Goal: Task Accomplishment & Management: Manage account settings

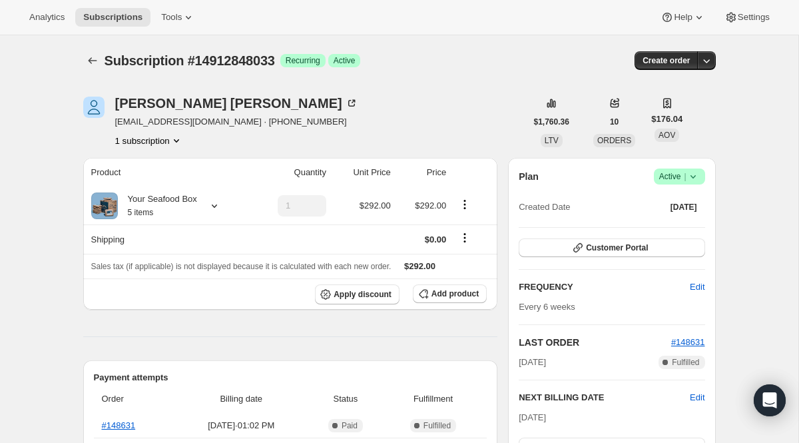
click at [88, 50] on div "Subscription #14912848033. This page is ready Subscription #14912848033 Success…" at bounding box center [399, 60] width 632 height 51
click at [88, 60] on icon "Subscriptions" at bounding box center [92, 60] width 13 height 13
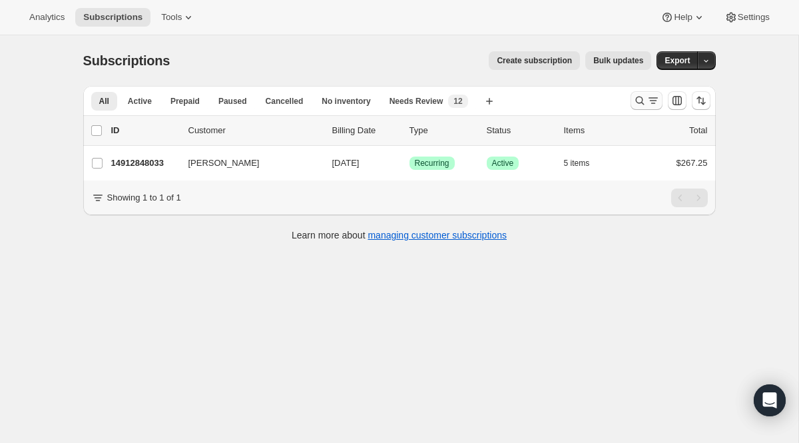
click at [646, 103] on icon "Search and filter results" at bounding box center [652, 100] width 13 height 13
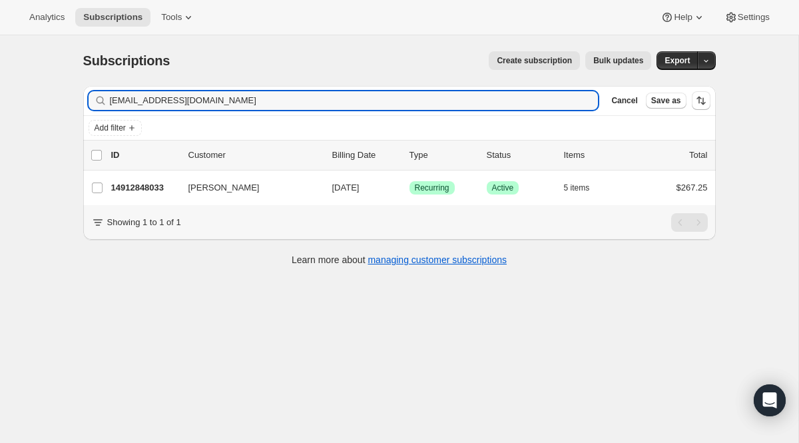
drag, startPoint x: 302, startPoint y: 103, endPoint x: 64, endPoint y: 103, distance: 237.6
click at [64, 103] on div "Subscriptions. This page is ready Subscriptions Create subscription Bulk update…" at bounding box center [399, 256] width 798 height 443
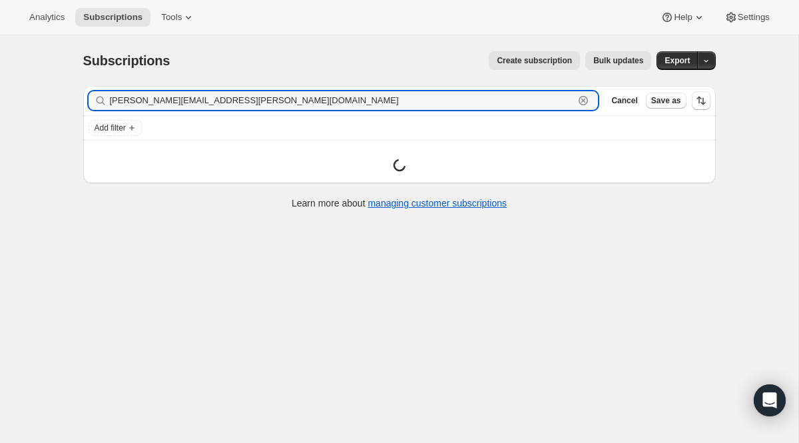
drag, startPoint x: 536, startPoint y: 107, endPoint x: 120, endPoint y: 86, distance: 417.2
click at [133, 79] on div "Subscriptions. This page is ready Subscriptions Create subscription Bulk update…" at bounding box center [399, 129] width 664 height 188
paste input "eastrauss@gmail.com"
type input "seastrauss@gmail.com"
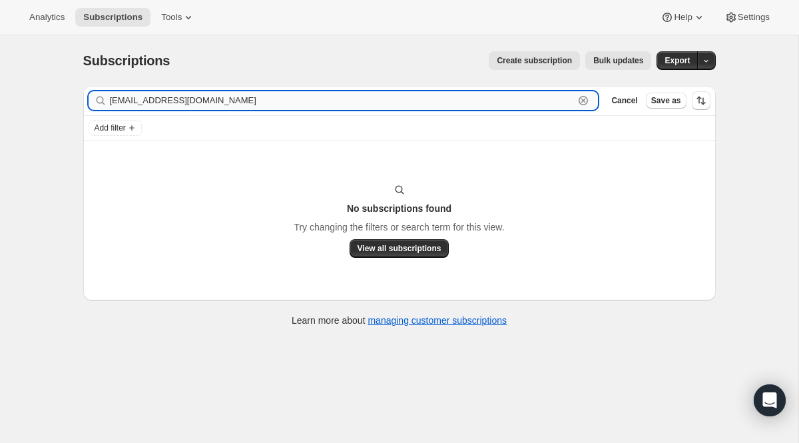
click at [318, 106] on input "seastrauss@gmail.com" at bounding box center [342, 100] width 465 height 19
drag, startPoint x: 255, startPoint y: 108, endPoint x: 57, endPoint y: 98, distance: 198.0
click at [57, 98] on div "Subscriptions. This page is ready Subscriptions Create subscription Bulk update…" at bounding box center [399, 256] width 798 height 443
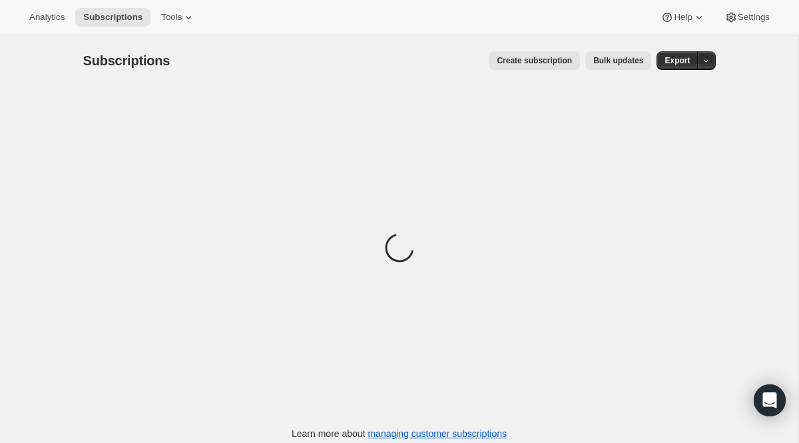
click at [427, 198] on div "Loading" at bounding box center [399, 249] width 632 height 327
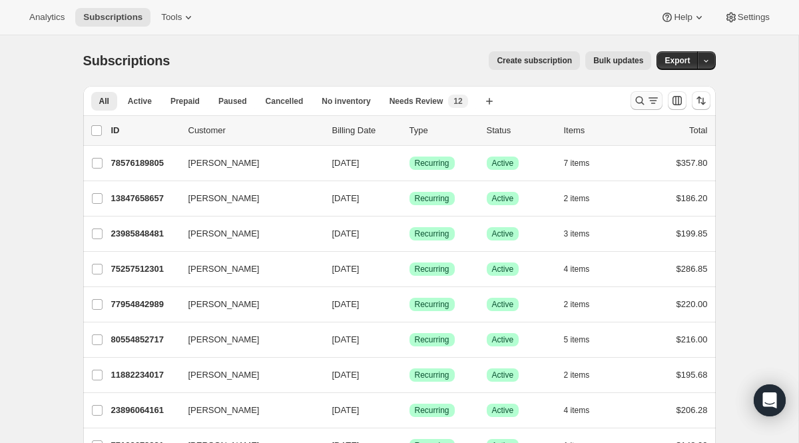
click at [637, 97] on icon "Search and filter results" at bounding box center [639, 101] width 9 height 9
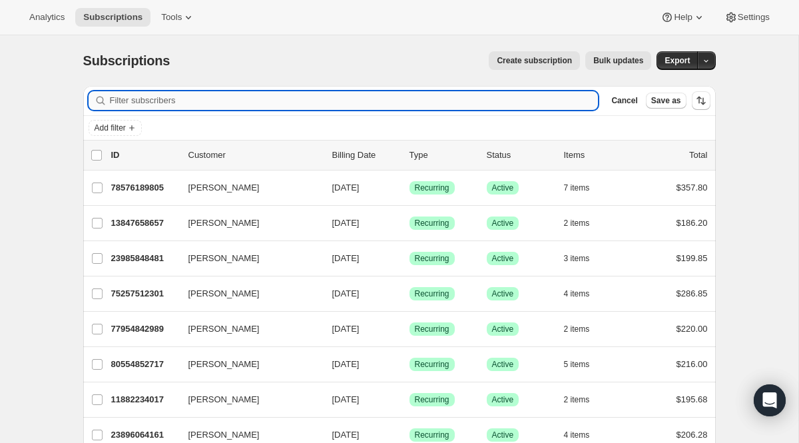
click at [280, 105] on input "Filter subscribers" at bounding box center [354, 100] width 489 height 19
paste input "seastrauss@gmail.com"
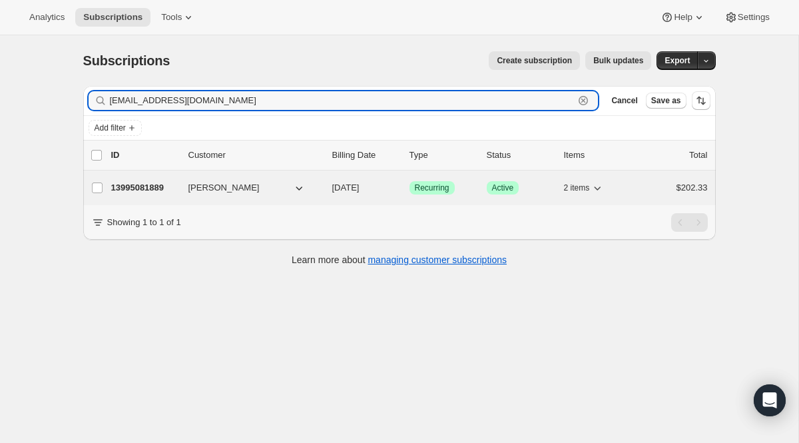
type input "seastrauss@gmail.com"
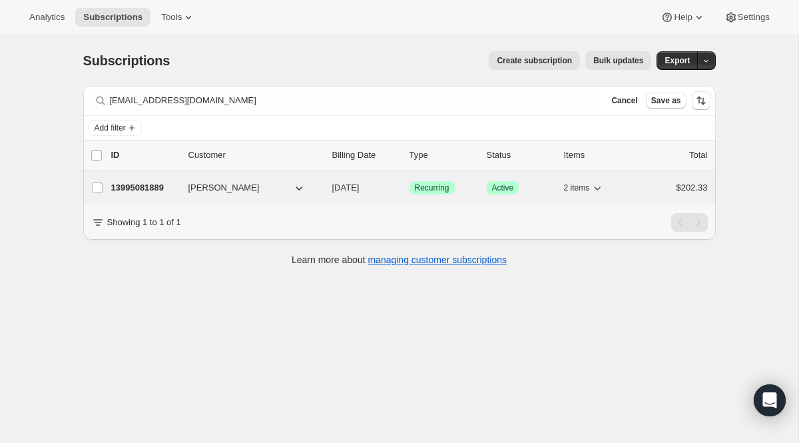
click at [427, 190] on span "Recurring" at bounding box center [432, 187] width 35 height 11
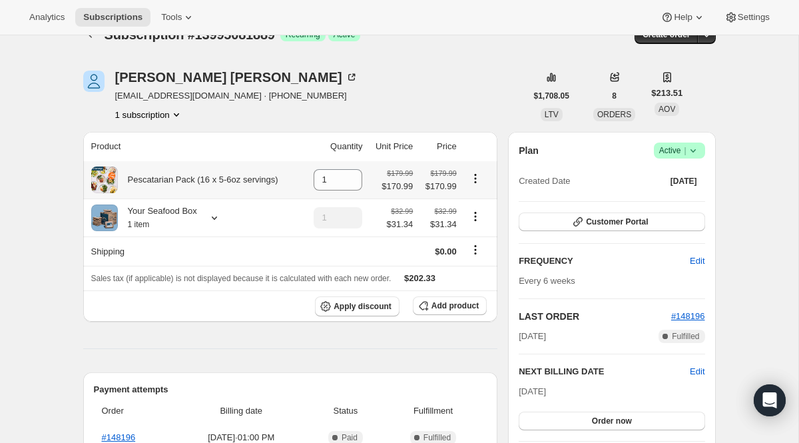
scroll to position [27, 0]
click at [213, 223] on icon at bounding box center [214, 216] width 13 height 13
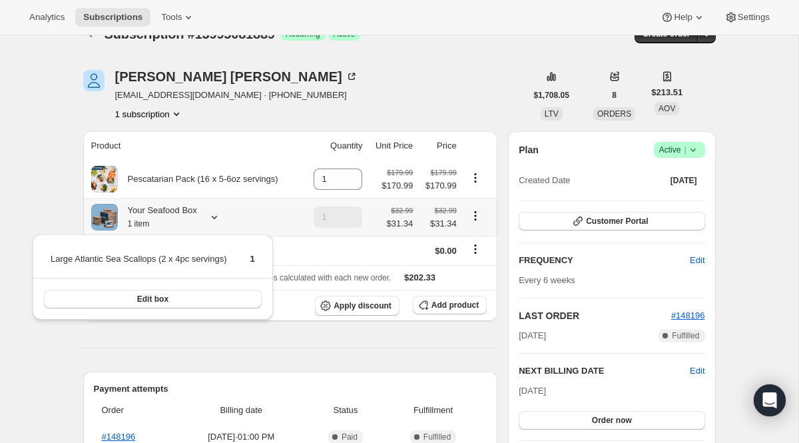
click at [228, 213] on div "Your Seafood Box 1 item" at bounding box center [195, 217] width 209 height 27
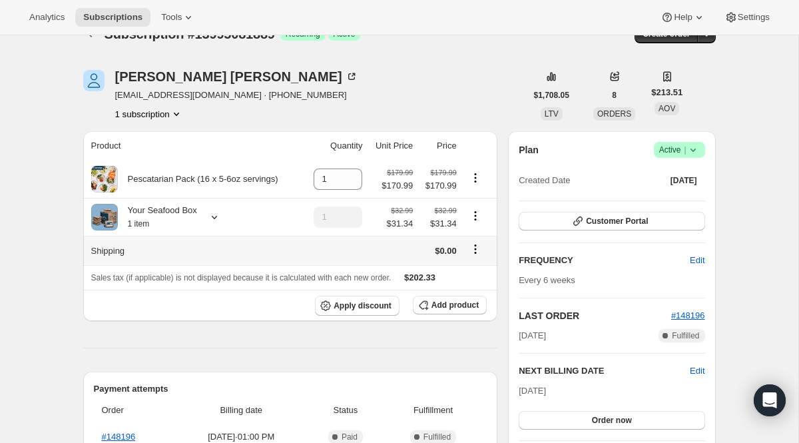
click at [473, 252] on icon "Shipping actions" at bounding box center [475, 248] width 13 height 13
click at [474, 224] on div at bounding box center [477, 217] width 25 height 18
click at [474, 214] on icon "Product actions" at bounding box center [475, 215] width 13 height 13
click at [466, 262] on span "Remove" at bounding box center [476, 264] width 32 height 10
type input "0"
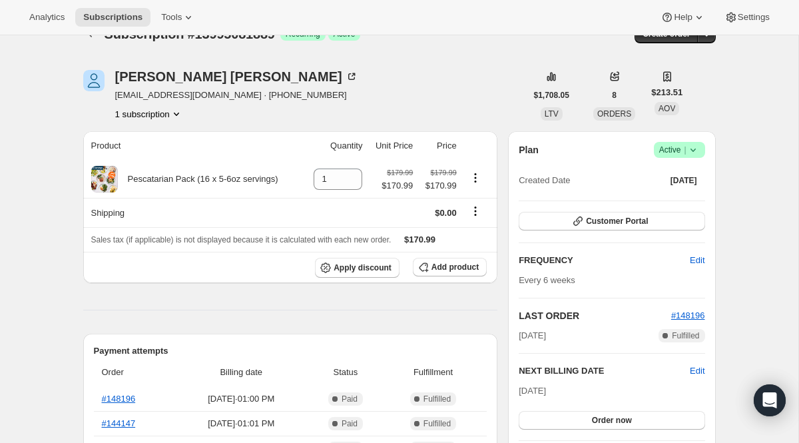
scroll to position [0, 0]
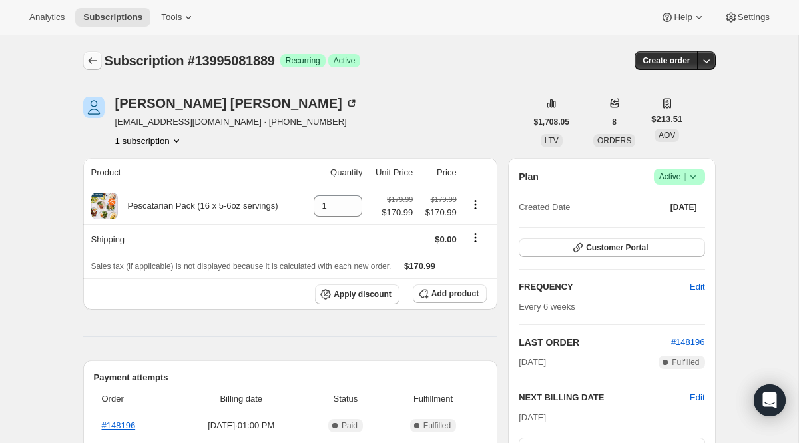
click at [91, 60] on icon "Subscriptions" at bounding box center [92, 60] width 13 height 13
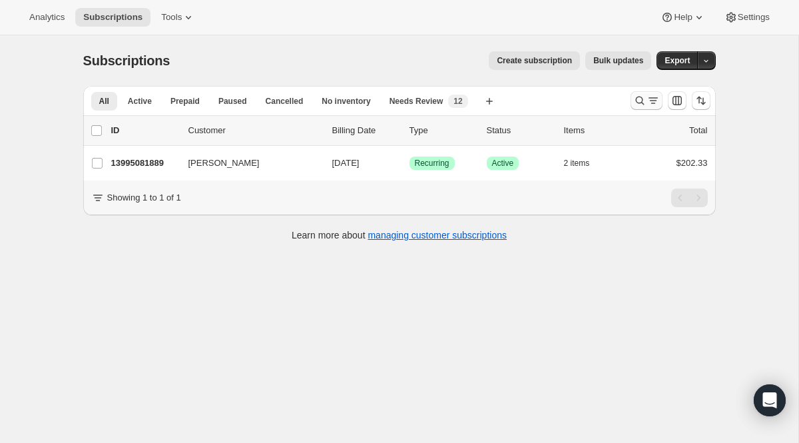
click at [653, 107] on button "Search and filter results" at bounding box center [646, 100] width 32 height 19
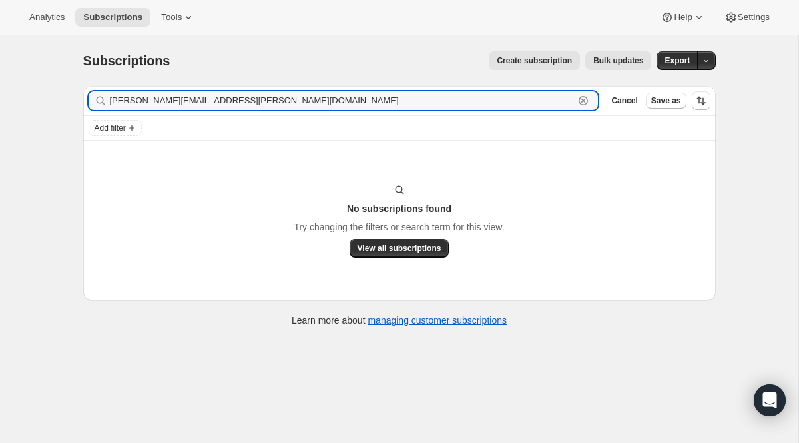
drag, startPoint x: 320, startPoint y: 104, endPoint x: 11, endPoint y: 60, distance: 312.0
click at [11, 60] on div "Subscriptions. This page is ready Subscriptions Create subscription Bulk update…" at bounding box center [399, 256] width 798 height 443
paste input "text"
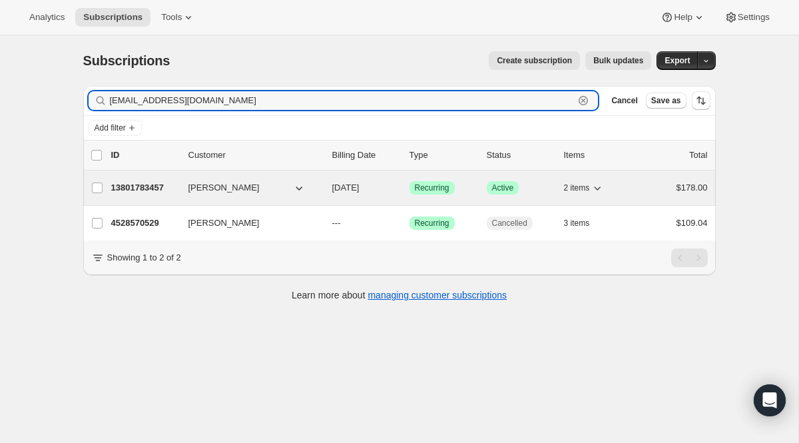
type input "caseybrennecke@gmail.com"
click at [421, 184] on span "Recurring" at bounding box center [432, 187] width 35 height 11
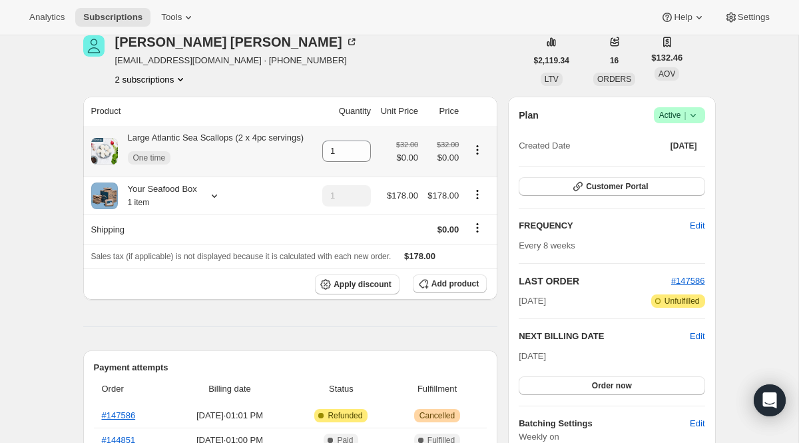
scroll to position [62, 0]
click at [218, 202] on icon at bounding box center [214, 194] width 13 height 13
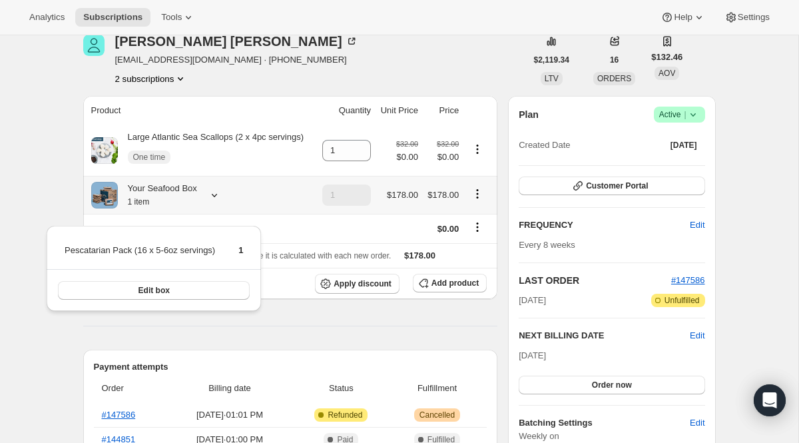
click at [218, 202] on icon at bounding box center [214, 194] width 13 height 13
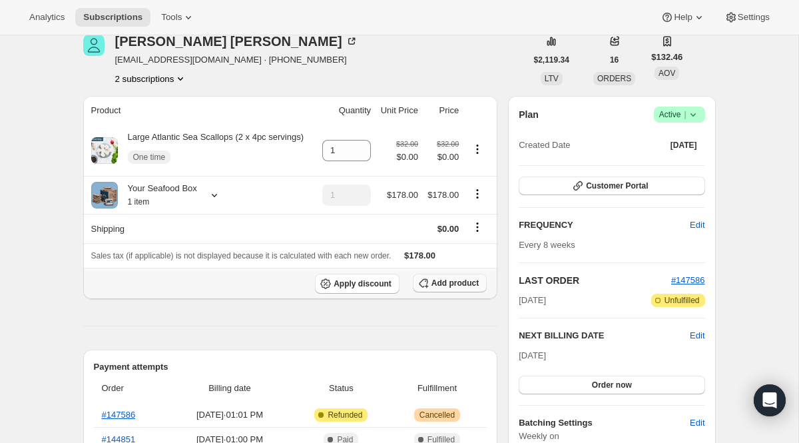
click at [434, 290] on button "Add product" at bounding box center [450, 283] width 74 height 19
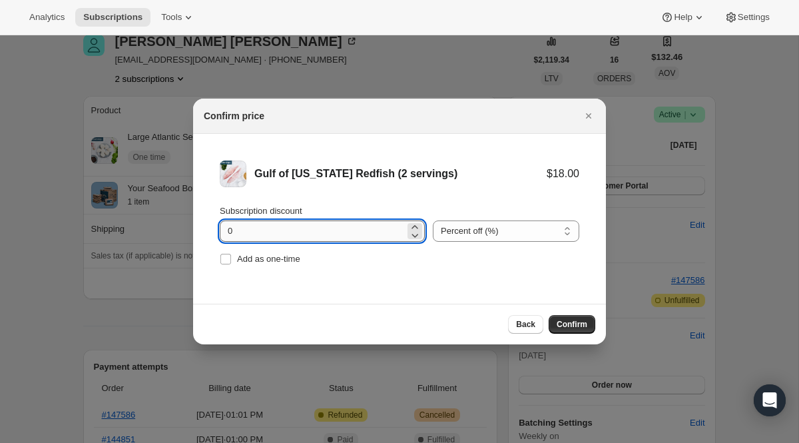
click at [276, 228] on input "0" at bounding box center [312, 230] width 185 height 21
type input "100"
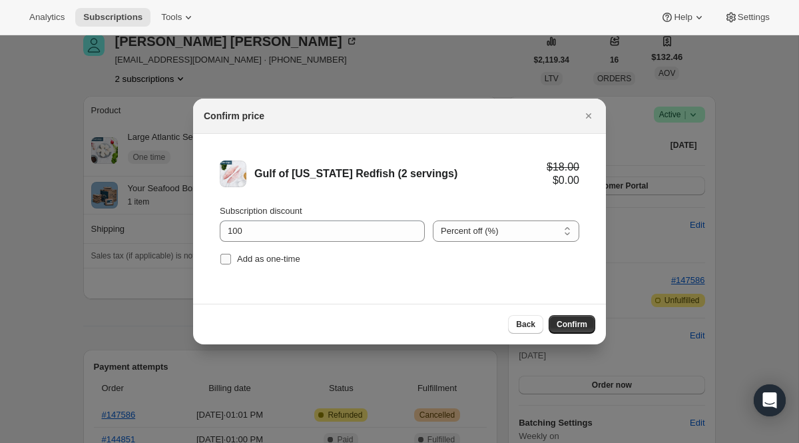
click at [260, 256] on span "Add as one-time" at bounding box center [268, 259] width 63 height 10
click at [231, 256] on input "Add as one-time" at bounding box center [225, 259] width 11 height 11
checkbox input "true"
click at [555, 316] on button "Confirm" at bounding box center [571, 324] width 47 height 19
